Goal: Information Seeking & Learning: Learn about a topic

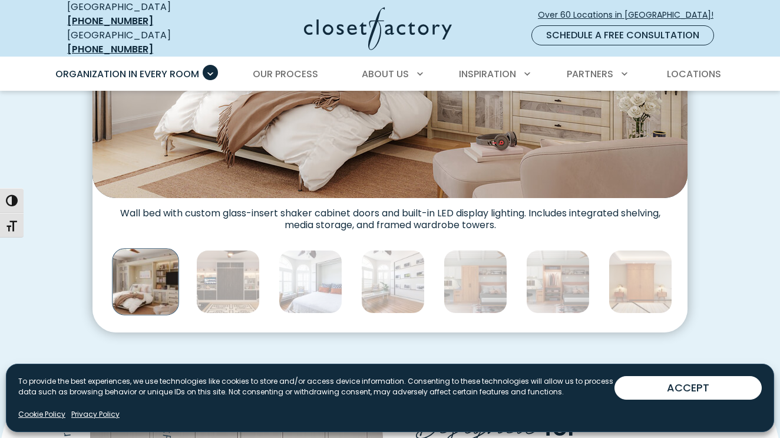
scroll to position [640, 0]
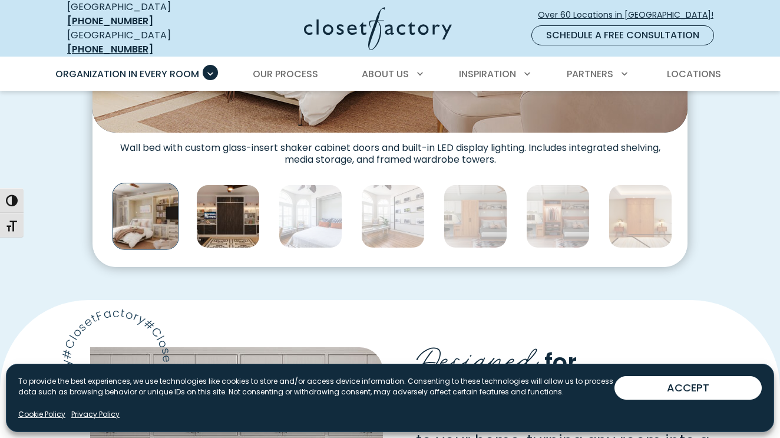
click at [220, 233] on img "Thumbnail Gallery" at bounding box center [228, 216] width 64 height 64
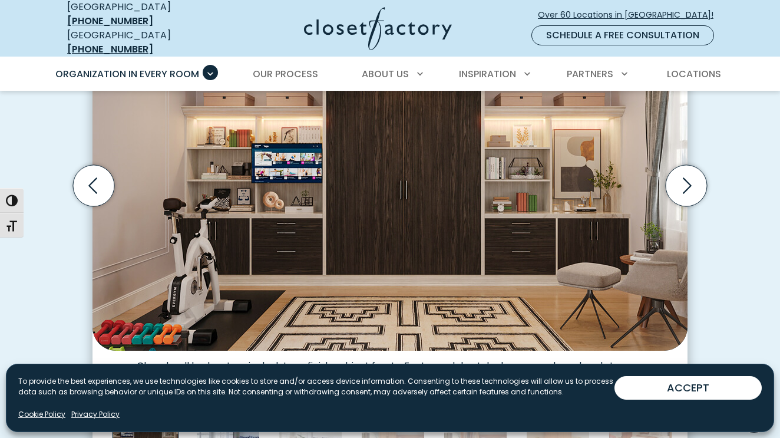
scroll to position [396, 0]
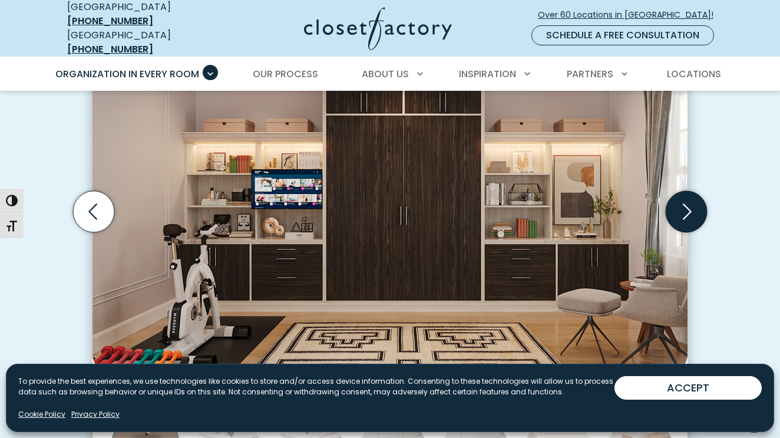
click at [678, 207] on icon "Next slide" at bounding box center [685, 211] width 41 height 41
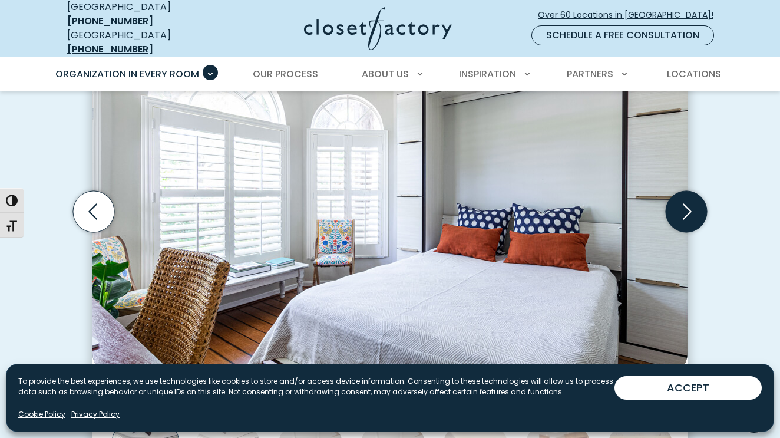
click at [678, 207] on icon "Next slide" at bounding box center [685, 211] width 41 height 41
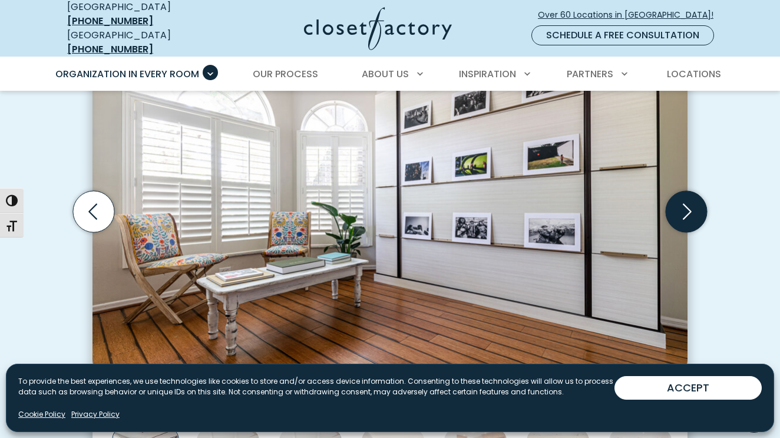
click at [678, 206] on icon "Next slide" at bounding box center [685, 211] width 41 height 41
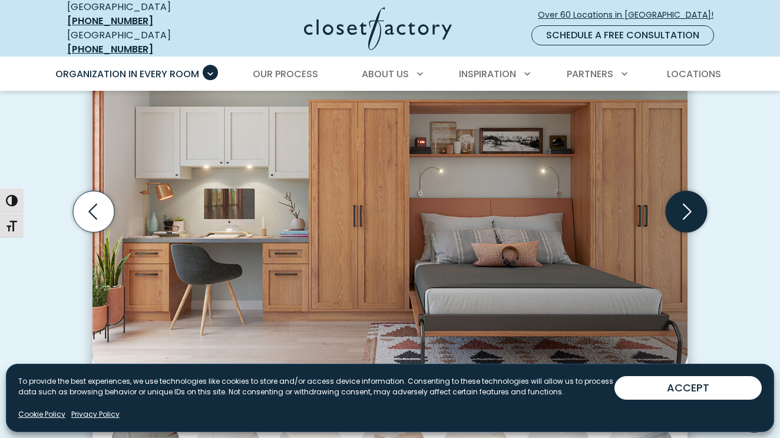
click at [677, 208] on icon "Next slide" at bounding box center [685, 211] width 41 height 41
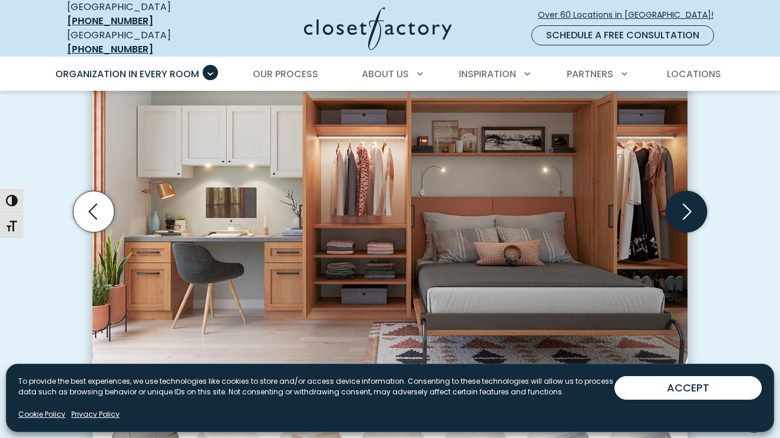
click at [677, 208] on icon "Next slide" at bounding box center [685, 211] width 41 height 41
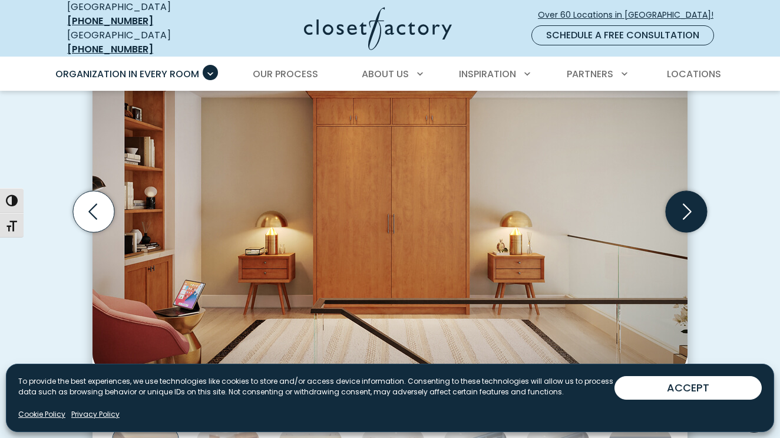
click at [677, 208] on icon "Next slide" at bounding box center [685, 211] width 41 height 41
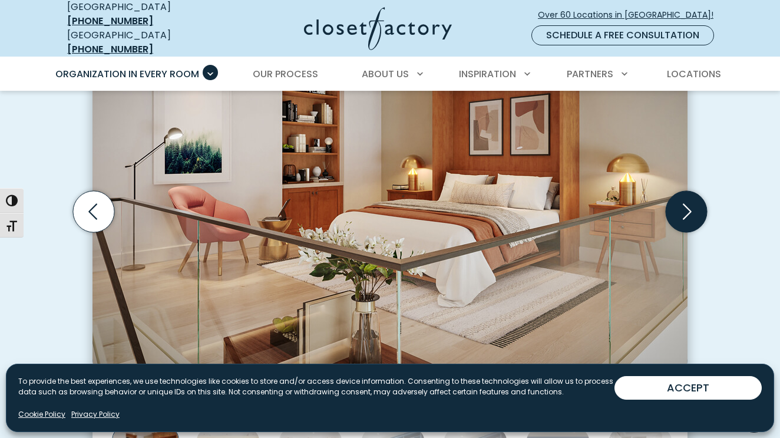
click at [677, 208] on icon "Next slide" at bounding box center [685, 211] width 41 height 41
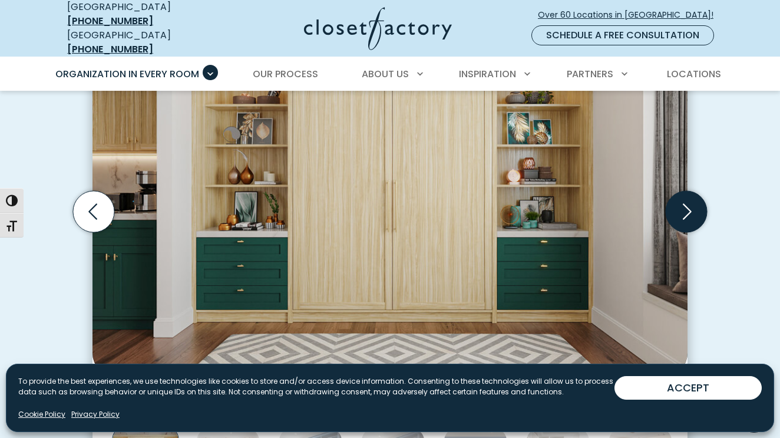
click at [677, 208] on icon "Next slide" at bounding box center [685, 211] width 41 height 41
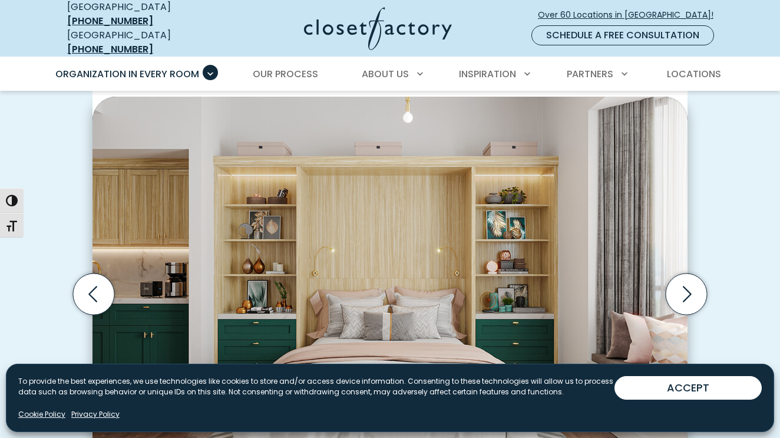
scroll to position [347, 0]
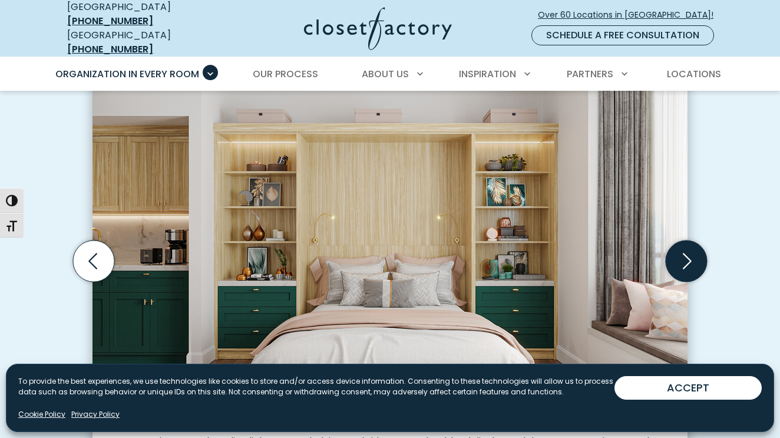
click at [689, 253] on icon "Next slide" at bounding box center [687, 261] width 9 height 16
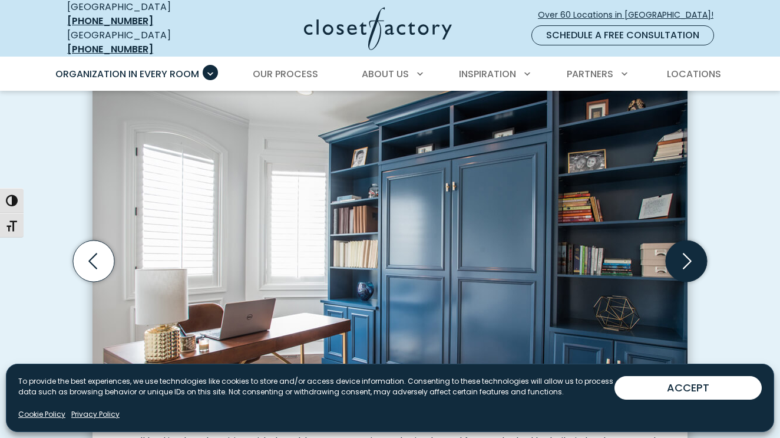
click at [685, 256] on icon "Next slide" at bounding box center [687, 261] width 9 height 16
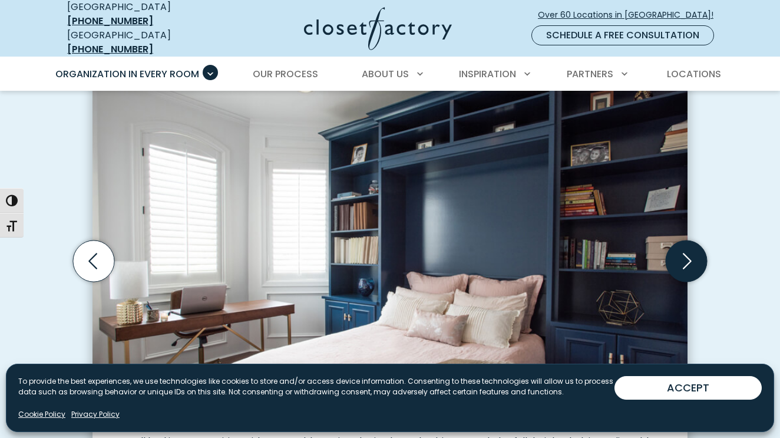
click at [685, 257] on icon "Next slide" at bounding box center [687, 261] width 9 height 16
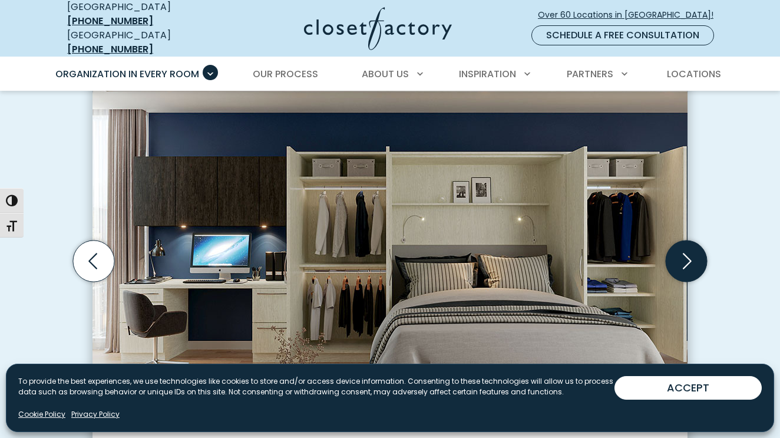
click at [681, 259] on icon "Next slide" at bounding box center [685, 260] width 41 height 41
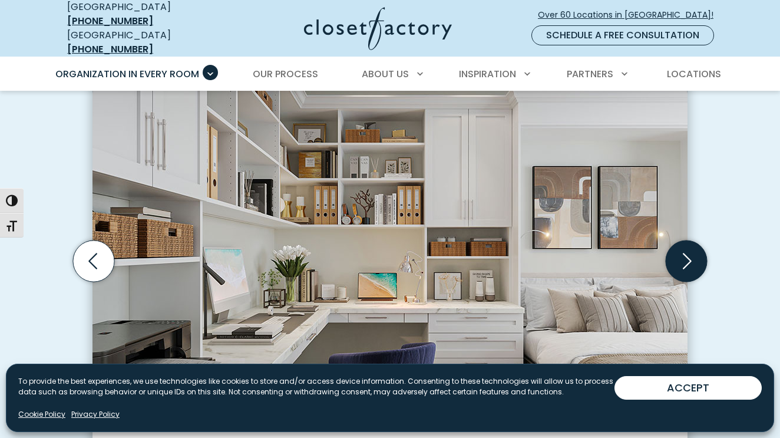
click at [682, 259] on icon "Next slide" at bounding box center [685, 260] width 41 height 41
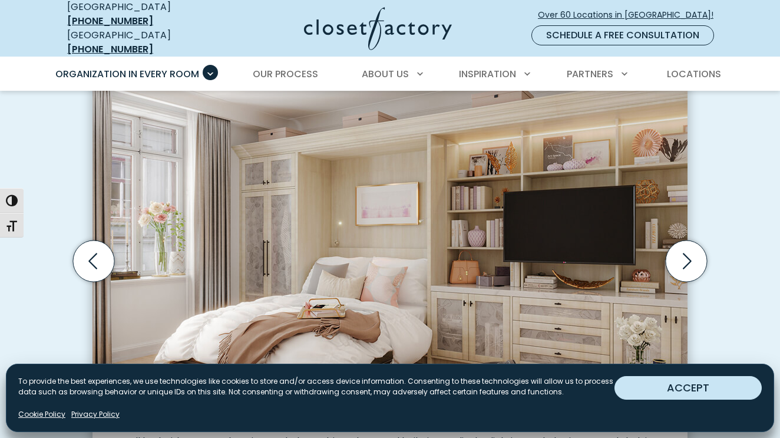
click at [666, 389] on button "ACCEPT" at bounding box center [687, 388] width 147 height 24
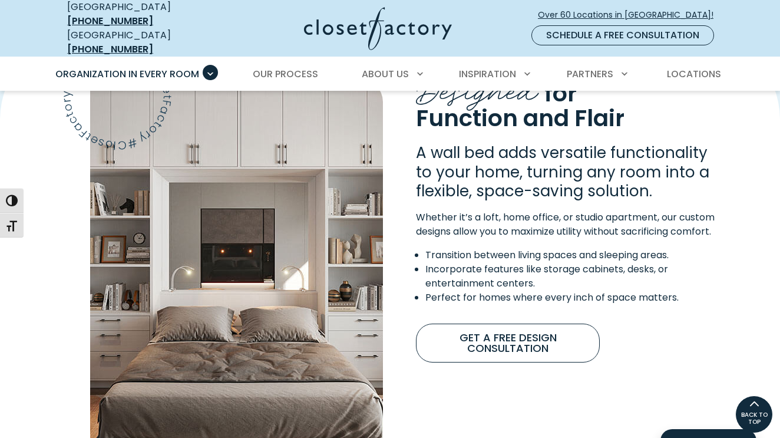
scroll to position [906, 0]
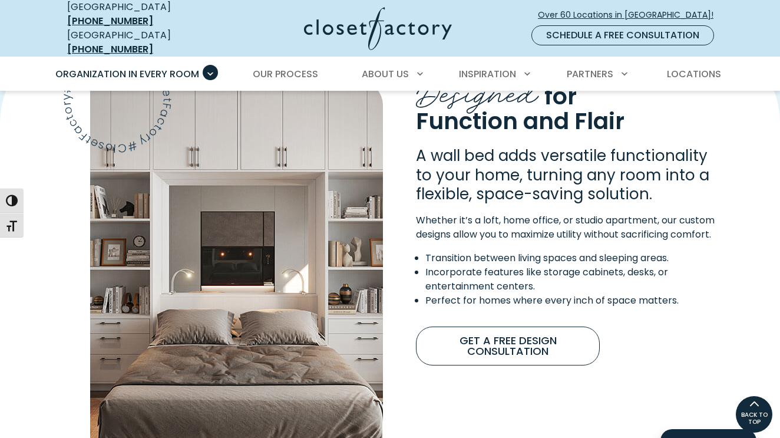
click at [309, 201] on img "Content Image" at bounding box center [236, 287] width 293 height 412
click at [306, 206] on img "Content Image" at bounding box center [236, 287] width 293 height 412
click at [340, 160] on img "Content Image" at bounding box center [236, 287] width 293 height 412
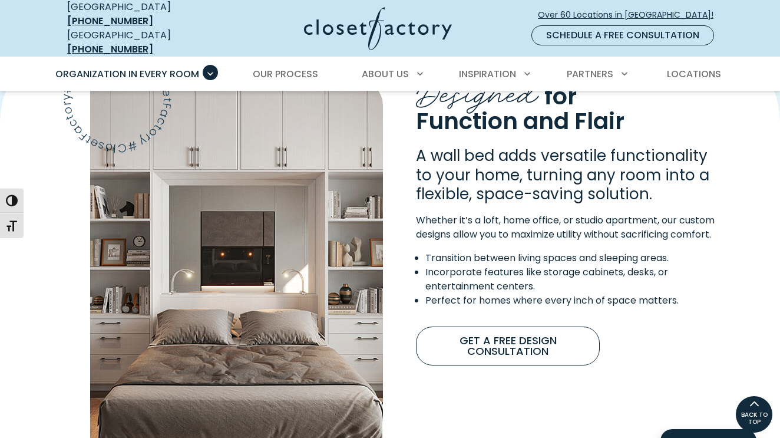
click at [340, 160] on img "Content Image" at bounding box center [236, 287] width 293 height 412
click at [325, 390] on img "Content Image" at bounding box center [236, 287] width 293 height 412
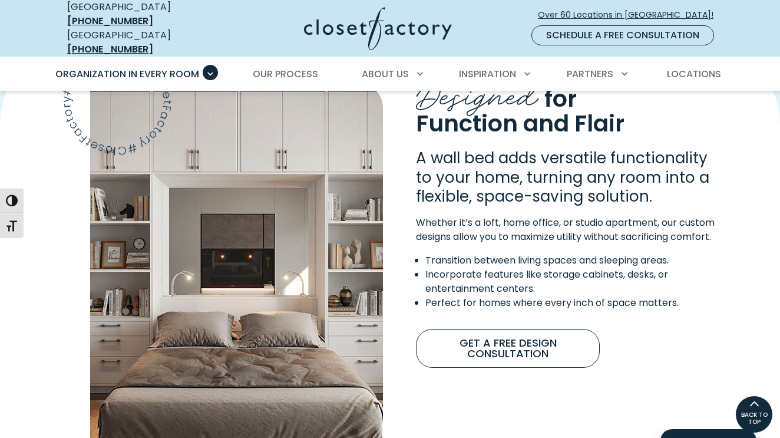
scroll to position [902, 0]
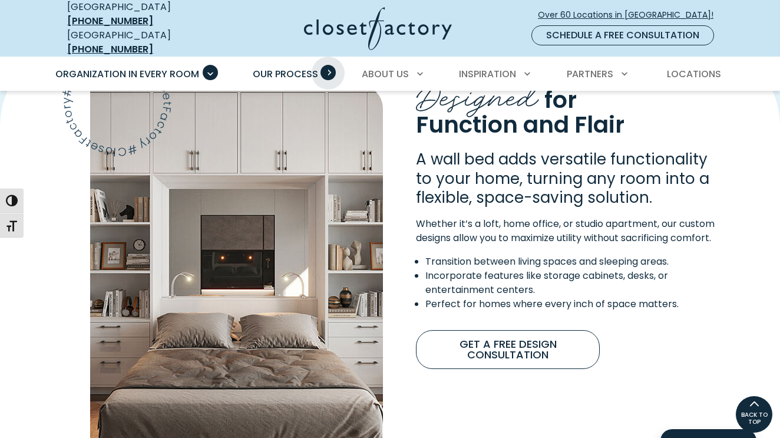
click at [328, 65] on span "Primary Menu" at bounding box center [327, 72] width 15 height 15
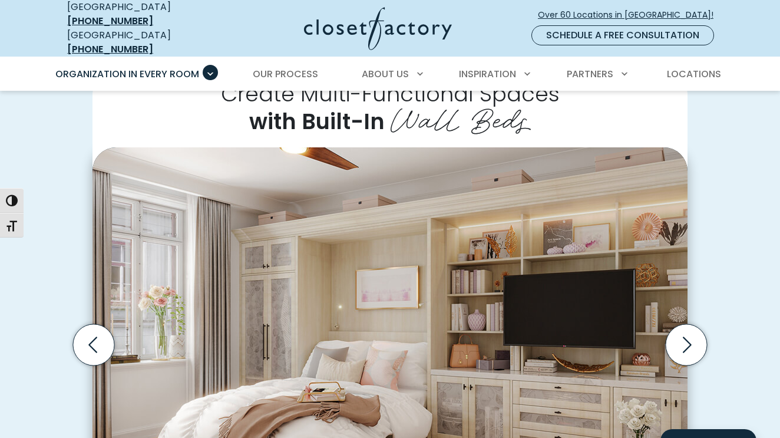
scroll to position [250, 0]
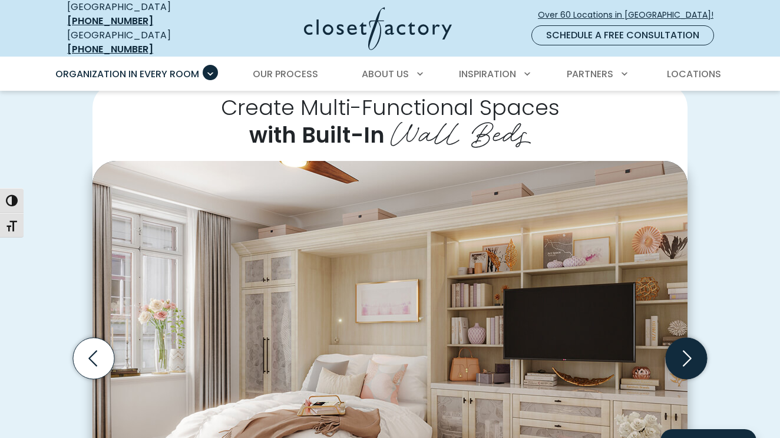
click at [688, 352] on icon "Next slide" at bounding box center [685, 357] width 41 height 41
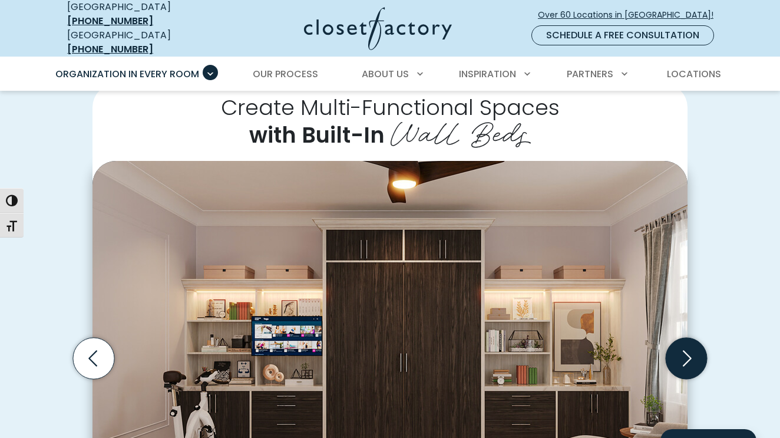
click at [690, 353] on icon "Next slide" at bounding box center [685, 357] width 41 height 41
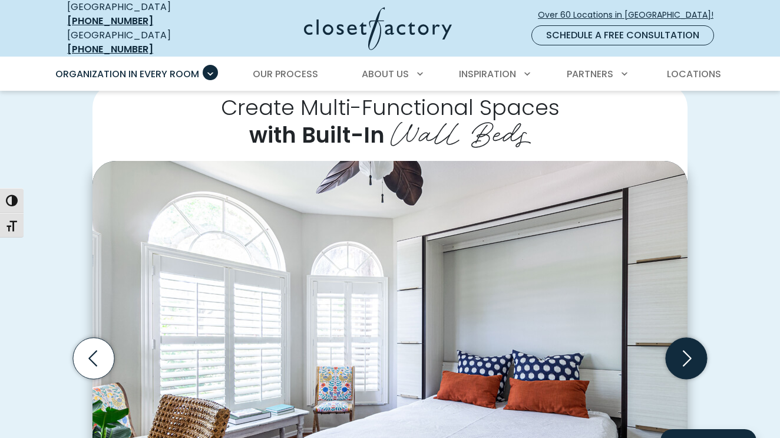
click at [690, 353] on icon "Next slide" at bounding box center [685, 357] width 41 height 41
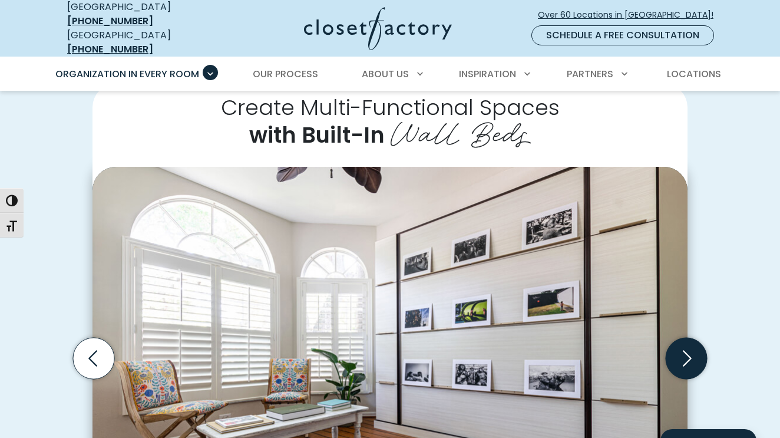
click at [684, 353] on icon "Next slide" at bounding box center [685, 357] width 41 height 41
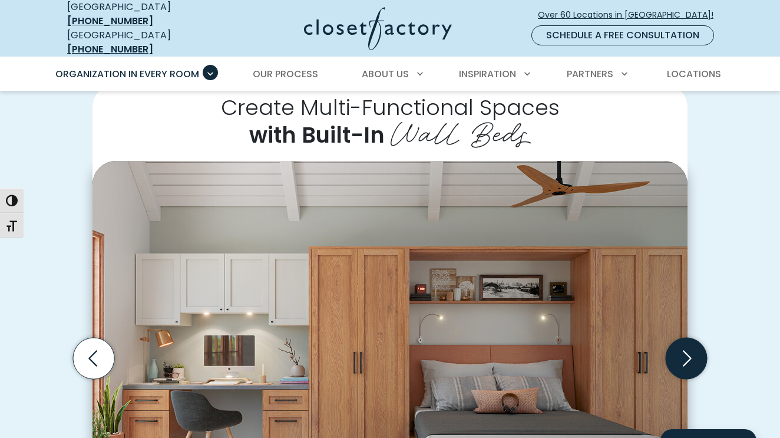
click at [684, 353] on icon "Next slide" at bounding box center [685, 357] width 41 height 41
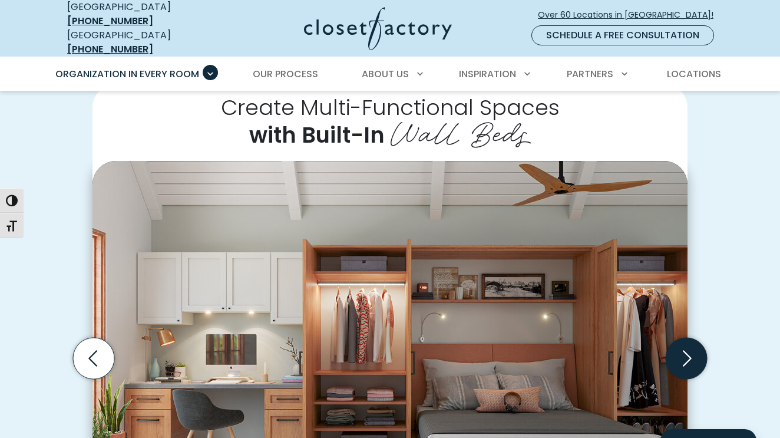
click at [684, 353] on icon "Next slide" at bounding box center [685, 357] width 41 height 41
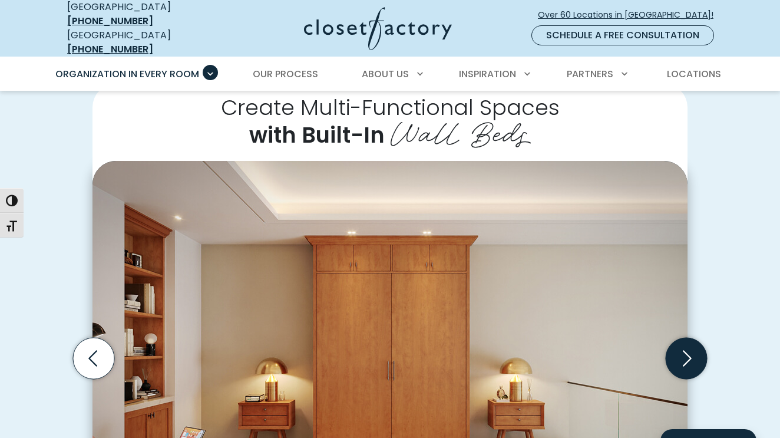
click at [684, 353] on icon "Next slide" at bounding box center [685, 357] width 41 height 41
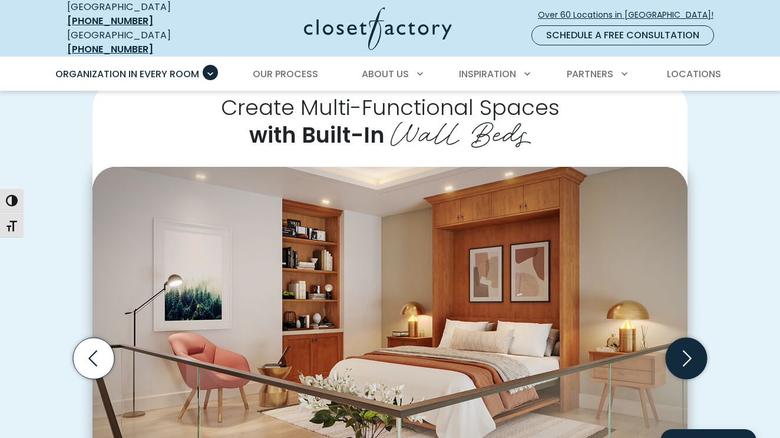
click at [684, 353] on icon "Next slide" at bounding box center [685, 357] width 41 height 41
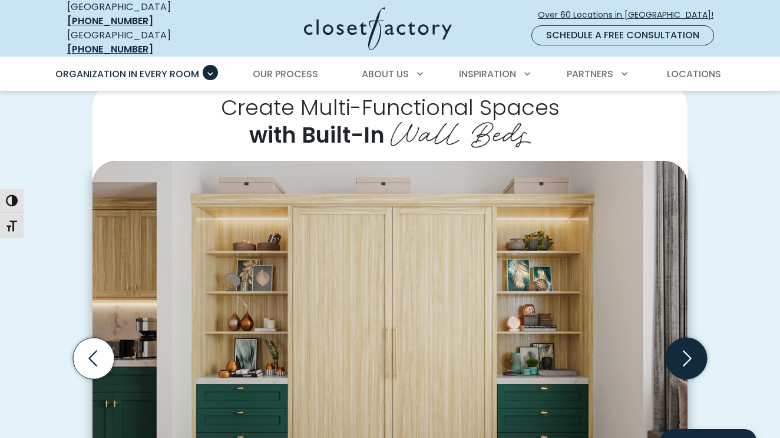
click at [684, 353] on icon "Next slide" at bounding box center [685, 357] width 41 height 41
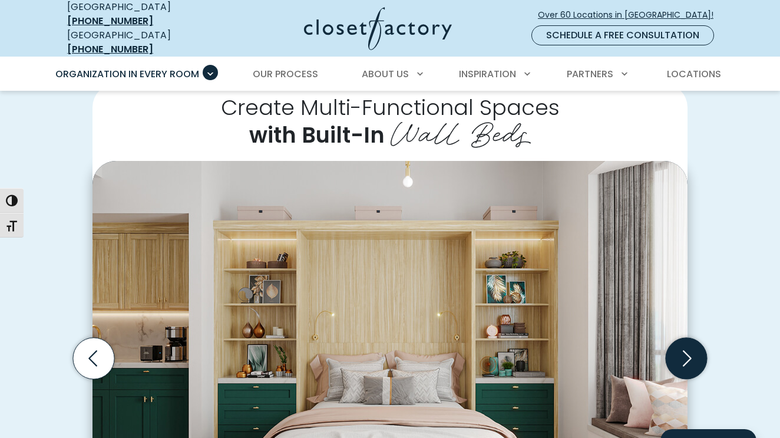
click at [684, 353] on icon "Next slide" at bounding box center [685, 357] width 41 height 41
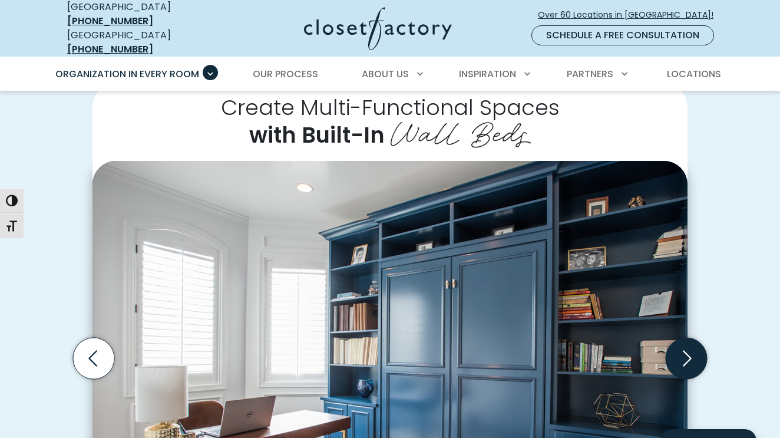
click at [684, 353] on icon "Next slide" at bounding box center [685, 357] width 41 height 41
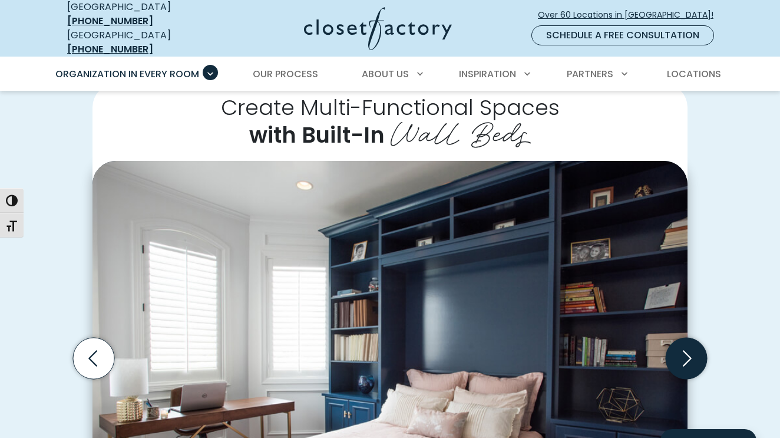
click at [684, 353] on icon "Next slide" at bounding box center [685, 357] width 41 height 41
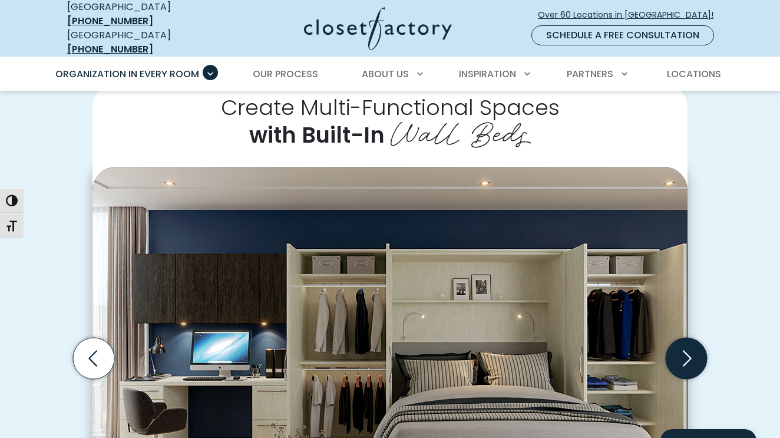
click at [684, 353] on icon "Next slide" at bounding box center [685, 357] width 41 height 41
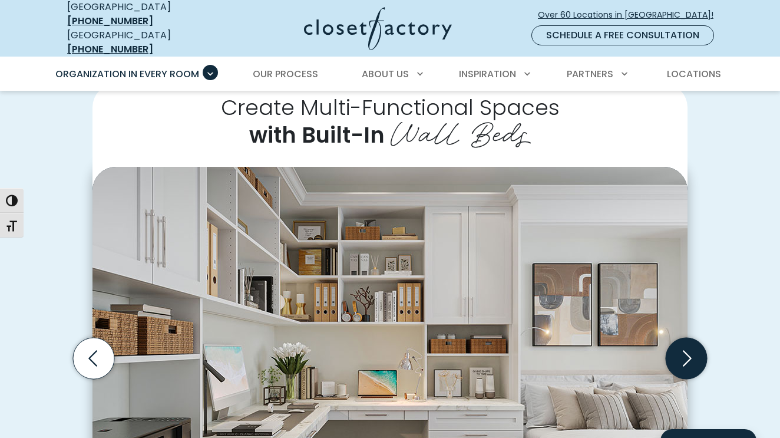
click at [684, 353] on icon "Next slide" at bounding box center [685, 357] width 41 height 41
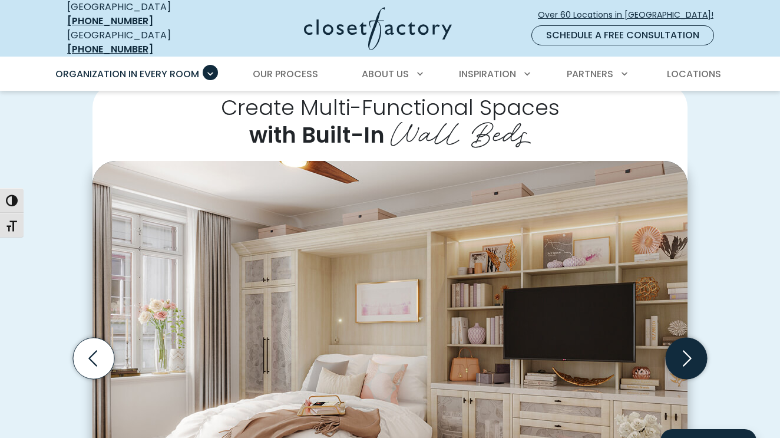
click at [684, 353] on icon "Next slide" at bounding box center [685, 357] width 41 height 41
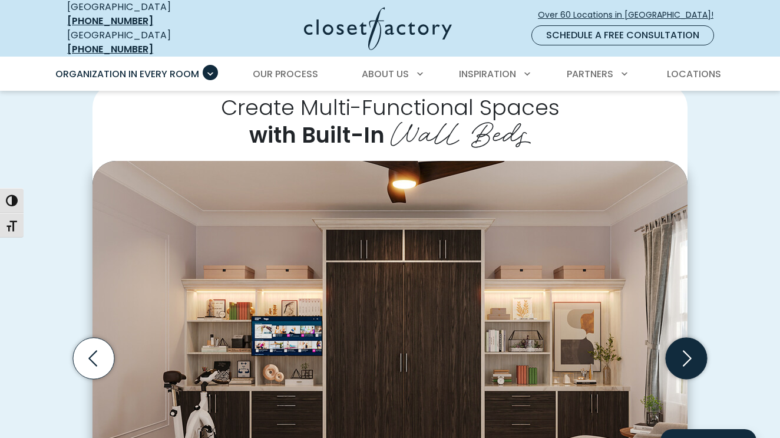
click at [684, 353] on icon "Next slide" at bounding box center [685, 357] width 41 height 41
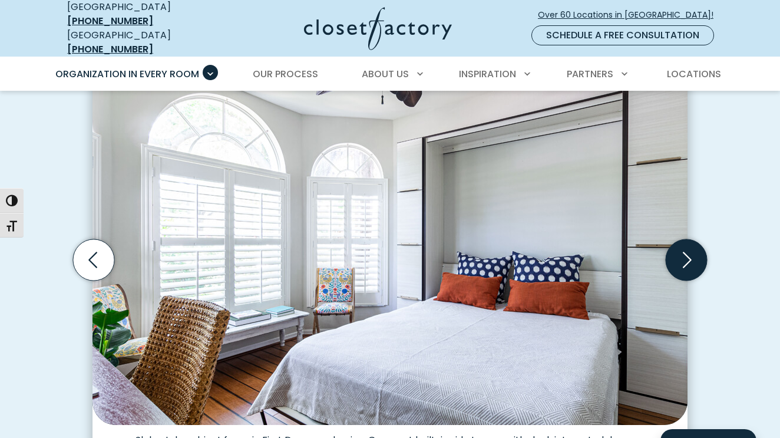
scroll to position [357, 0]
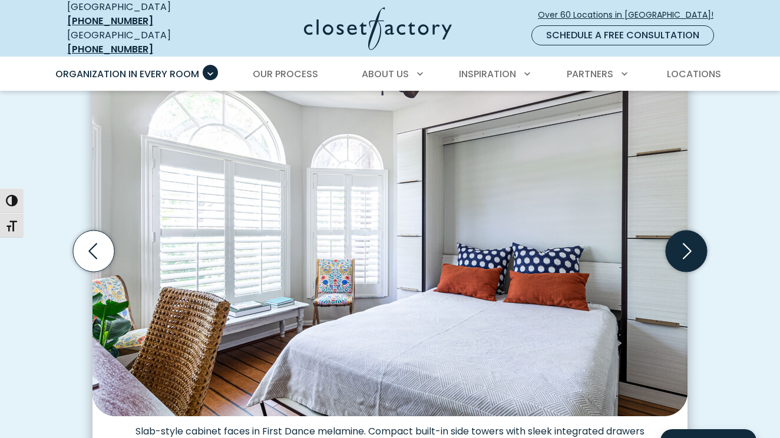
click at [689, 247] on icon "Next slide" at bounding box center [685, 250] width 41 height 41
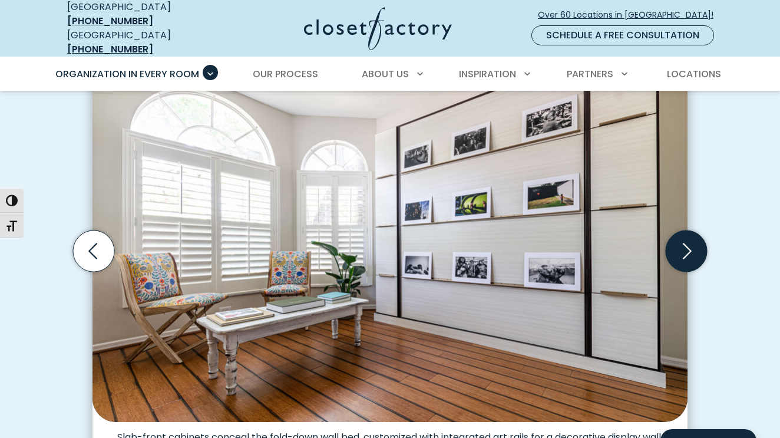
click at [690, 248] on icon "Next slide" at bounding box center [685, 250] width 41 height 41
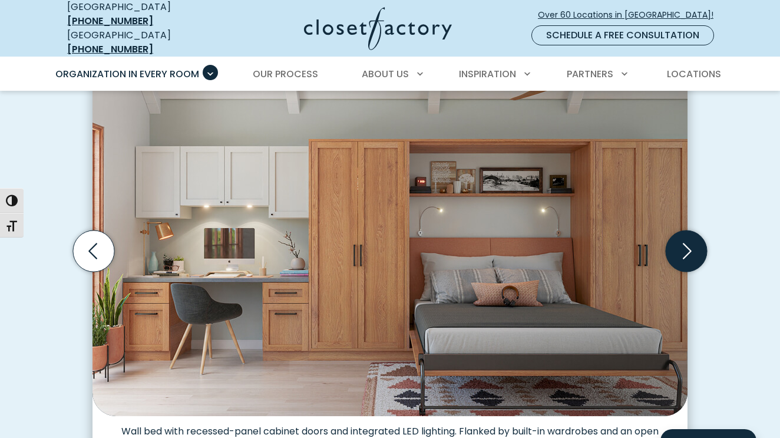
click at [690, 249] on icon "Next slide" at bounding box center [685, 250] width 41 height 41
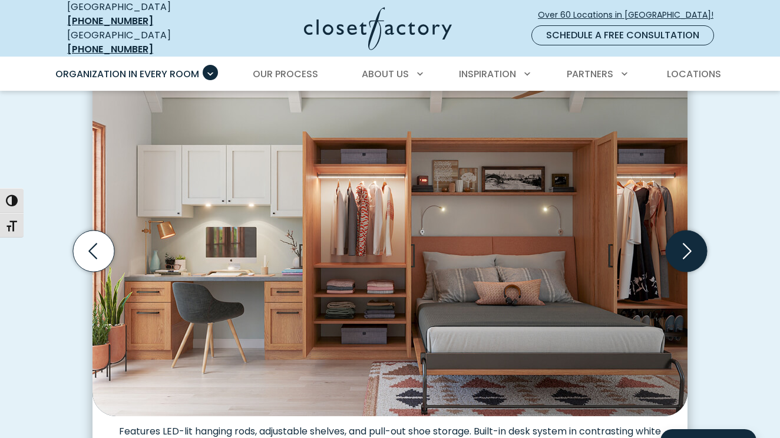
click at [690, 249] on icon "Next slide" at bounding box center [685, 250] width 41 height 41
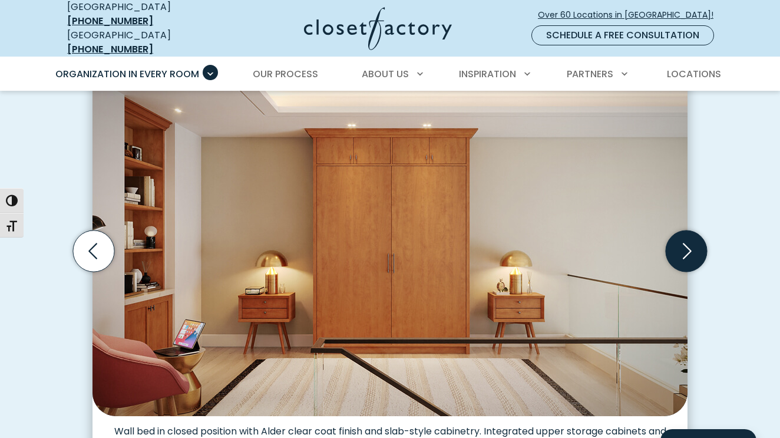
click at [690, 249] on icon "Next slide" at bounding box center [685, 250] width 41 height 41
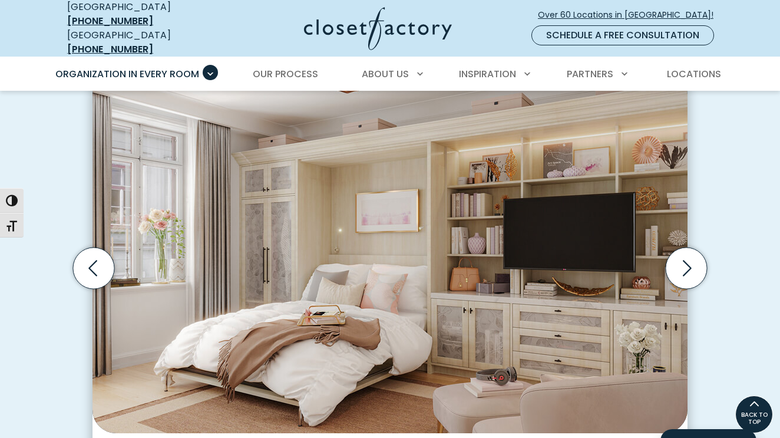
scroll to position [333, 0]
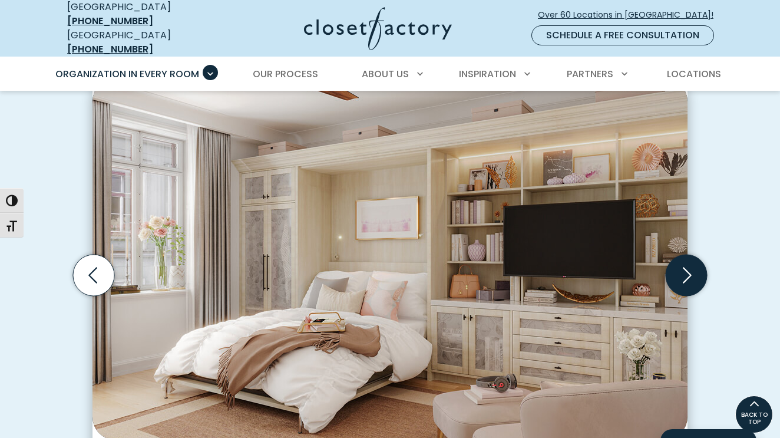
click at [688, 261] on icon "Next slide" at bounding box center [685, 274] width 41 height 41
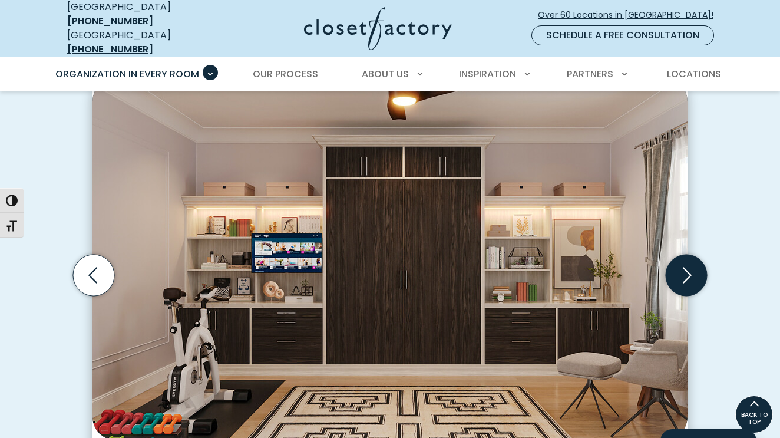
click at [688, 261] on icon "Next slide" at bounding box center [685, 274] width 41 height 41
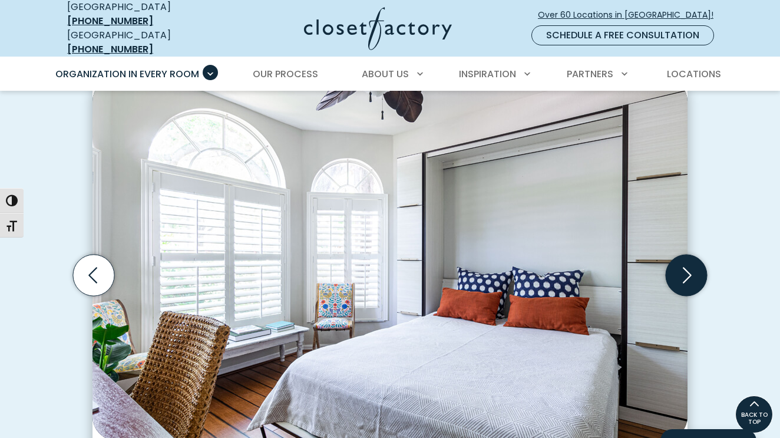
click at [688, 261] on icon "Next slide" at bounding box center [685, 274] width 41 height 41
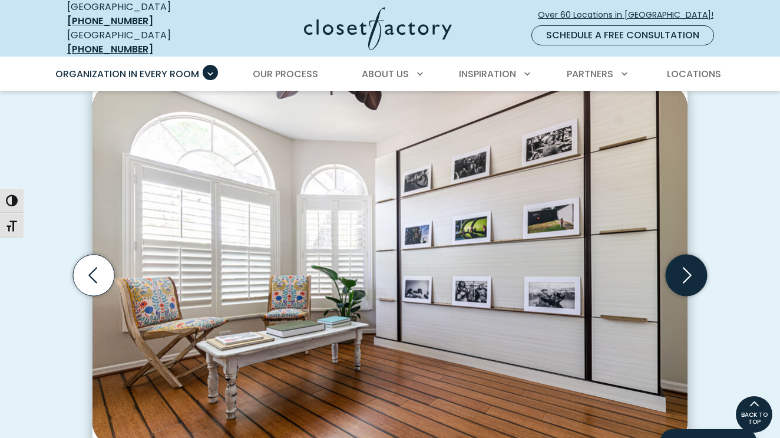
click at [688, 261] on icon "Next slide" at bounding box center [685, 274] width 41 height 41
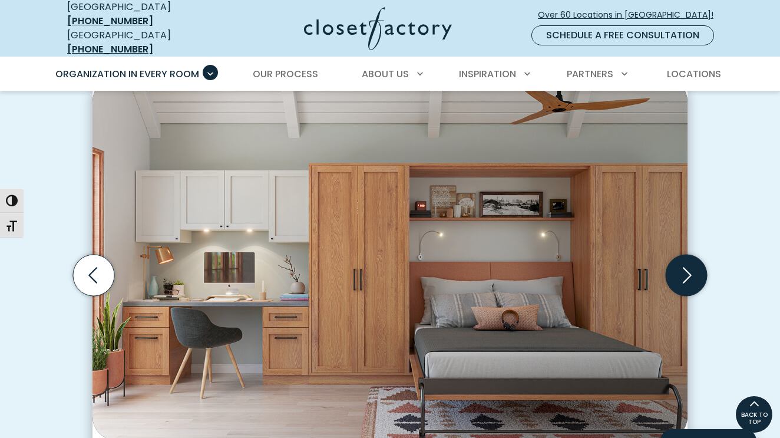
click at [688, 261] on icon "Next slide" at bounding box center [685, 274] width 41 height 41
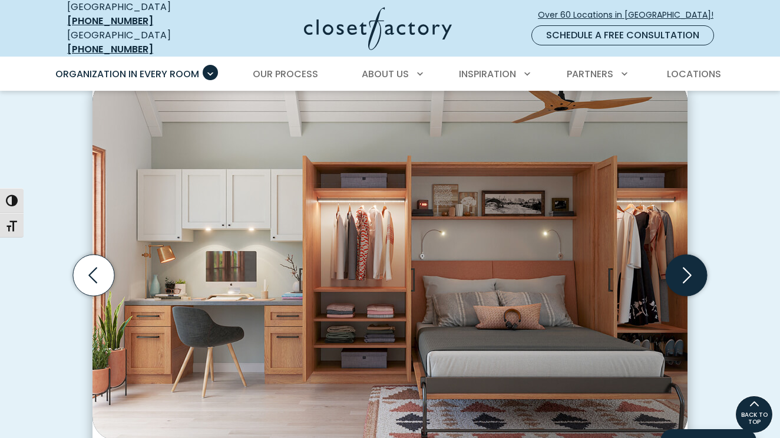
click at [688, 261] on icon "Next slide" at bounding box center [685, 274] width 41 height 41
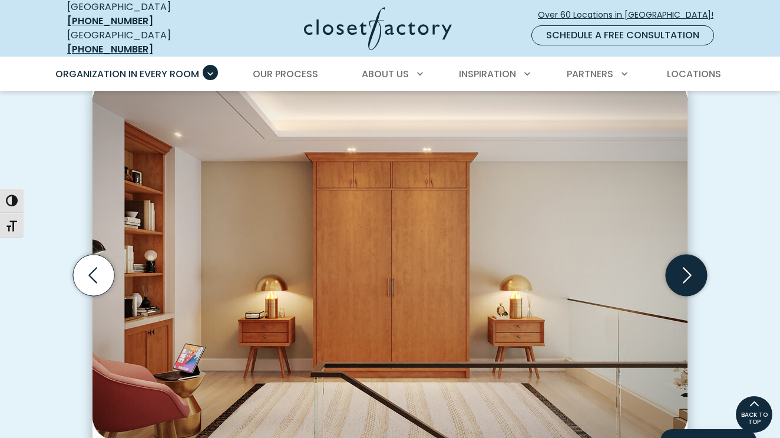
click at [688, 261] on icon "Next slide" at bounding box center [685, 274] width 41 height 41
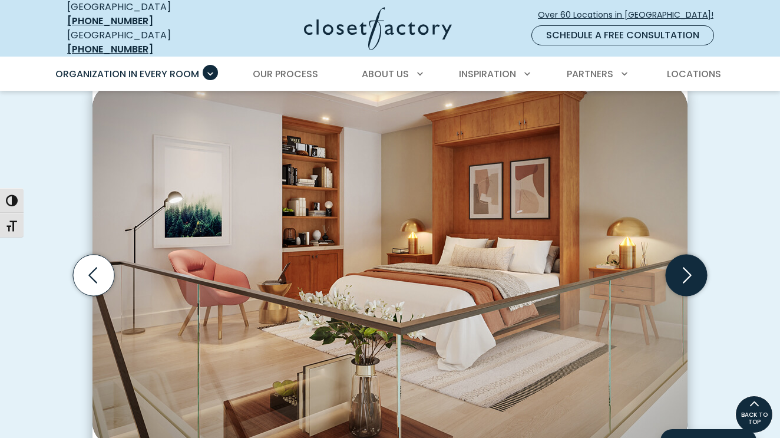
click at [688, 261] on icon "Next slide" at bounding box center [685, 274] width 41 height 41
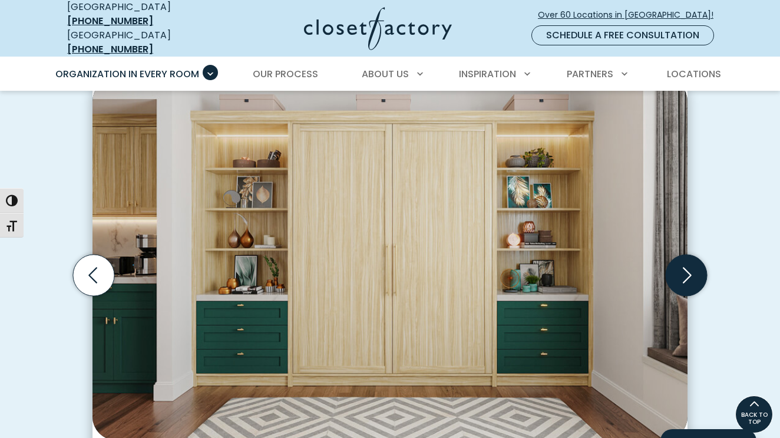
click at [688, 261] on icon "Next slide" at bounding box center [685, 274] width 41 height 41
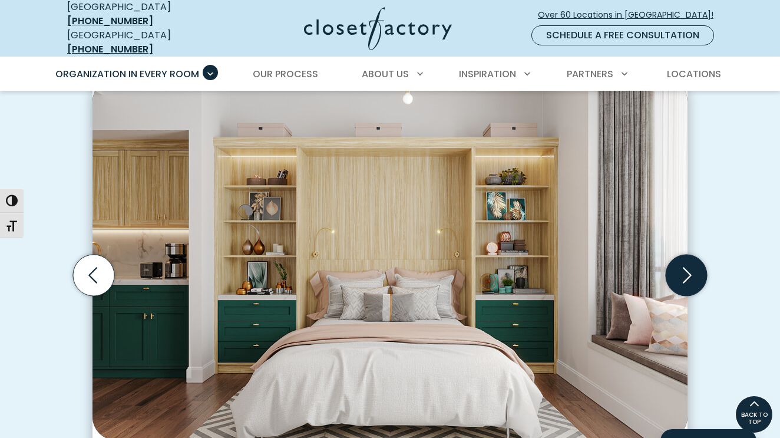
click at [688, 261] on icon "Next slide" at bounding box center [685, 274] width 41 height 41
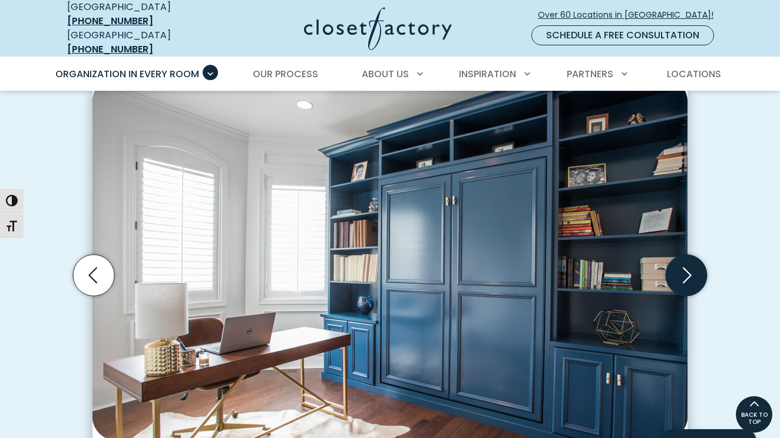
click at [688, 261] on icon "Next slide" at bounding box center [685, 274] width 41 height 41
